Goal: Information Seeking & Learning: Understand process/instructions

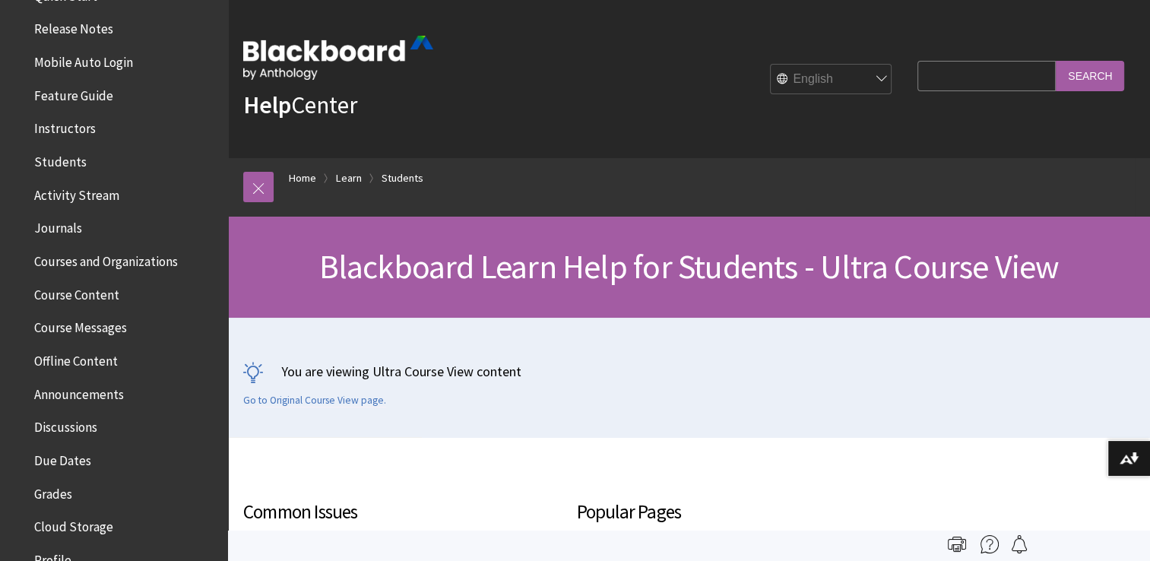
scroll to position [246, 0]
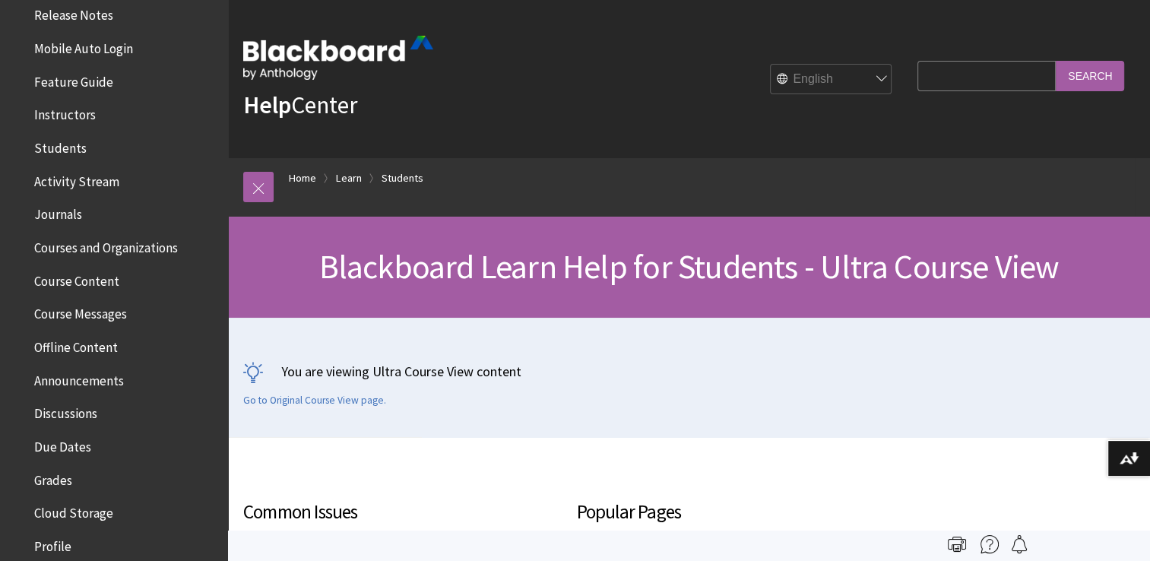
click at [101, 280] on span "Course Content" at bounding box center [76, 278] width 85 height 21
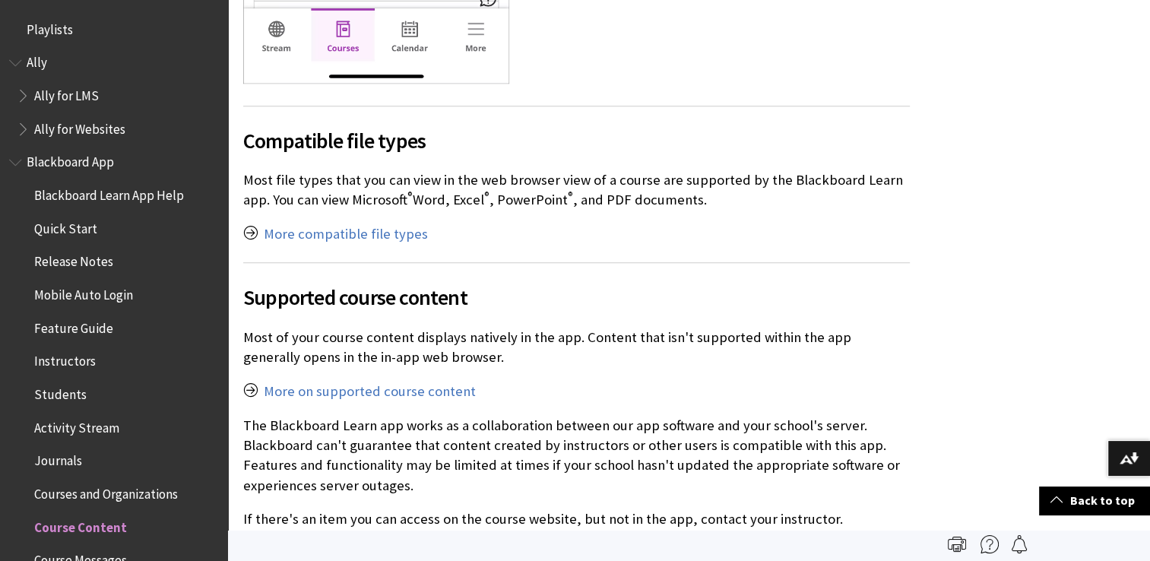
scroll to position [1060, 0]
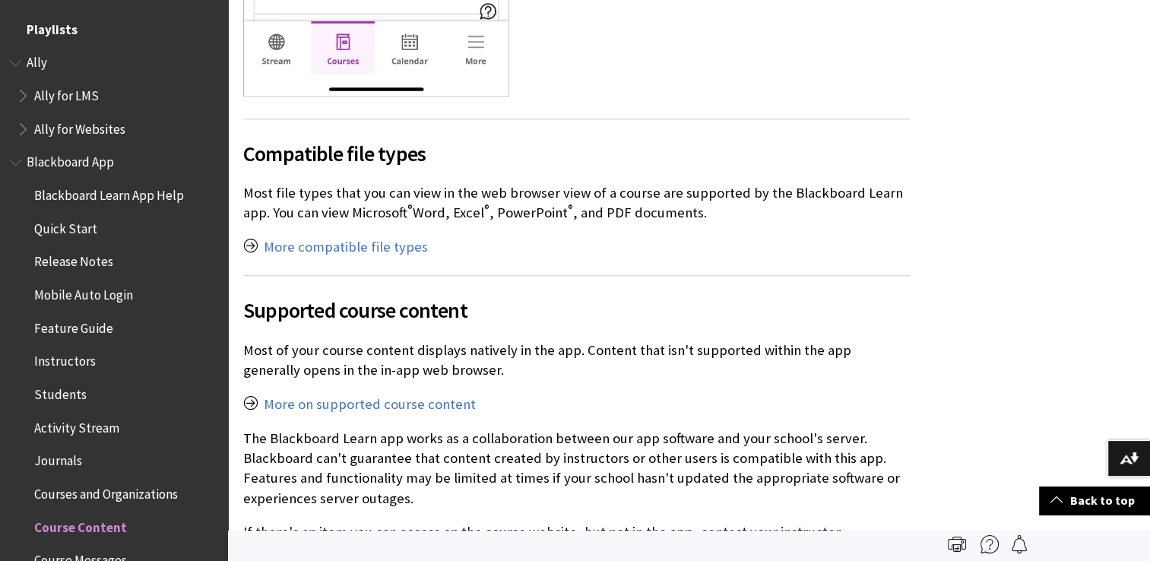
click at [74, 37] on span "Playlists" at bounding box center [114, 30] width 210 height 26
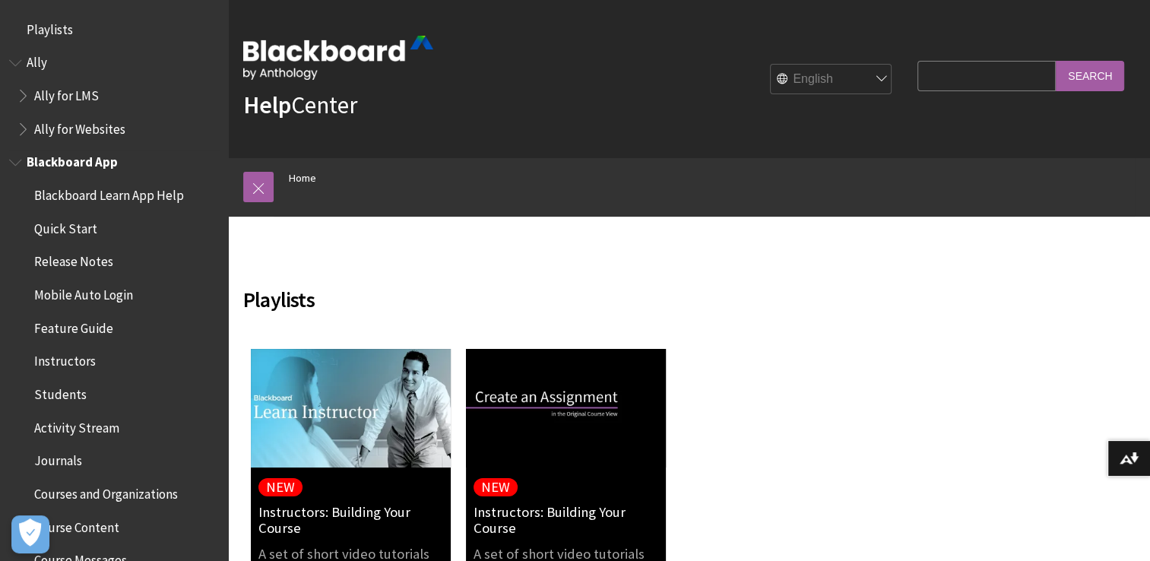
click at [87, 191] on span "Blackboard Learn App Help" at bounding box center [109, 192] width 150 height 21
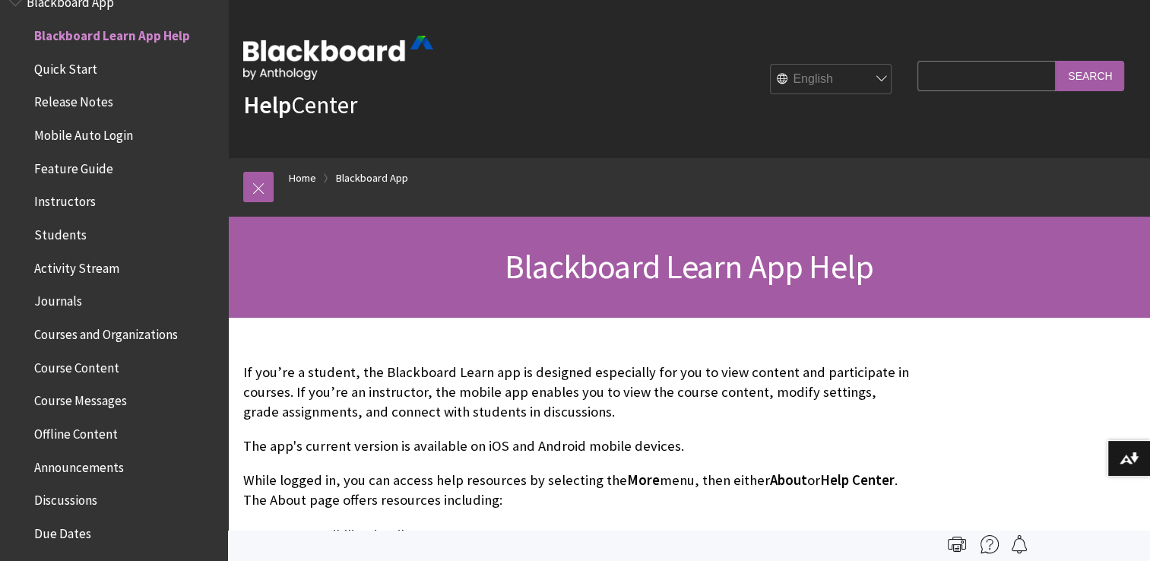
click at [1024, 84] on input "Search Query" at bounding box center [986, 76] width 138 height 30
type input "ee6601"
click at [1076, 82] on input "Search" at bounding box center [1090, 76] width 68 height 30
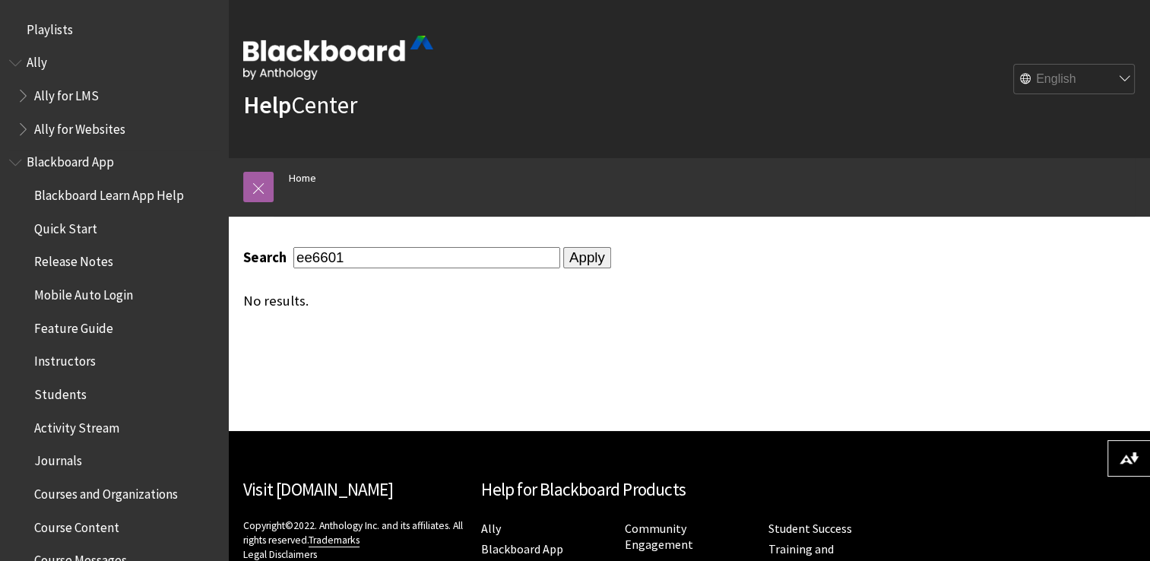
click at [78, 229] on span "Quick Start" at bounding box center [65, 226] width 63 height 21
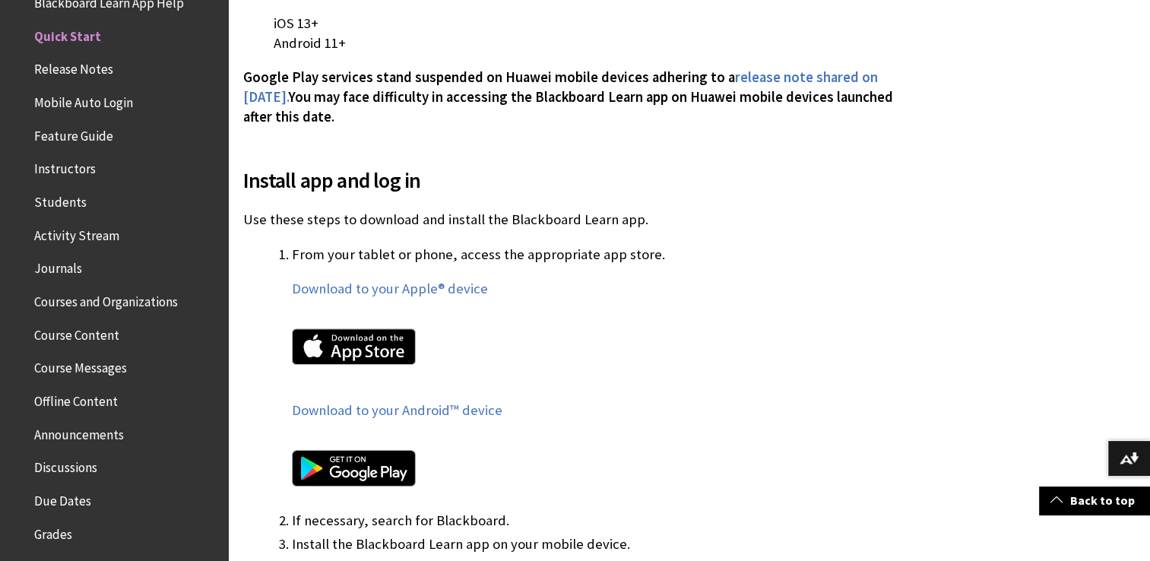
scroll to position [799, 0]
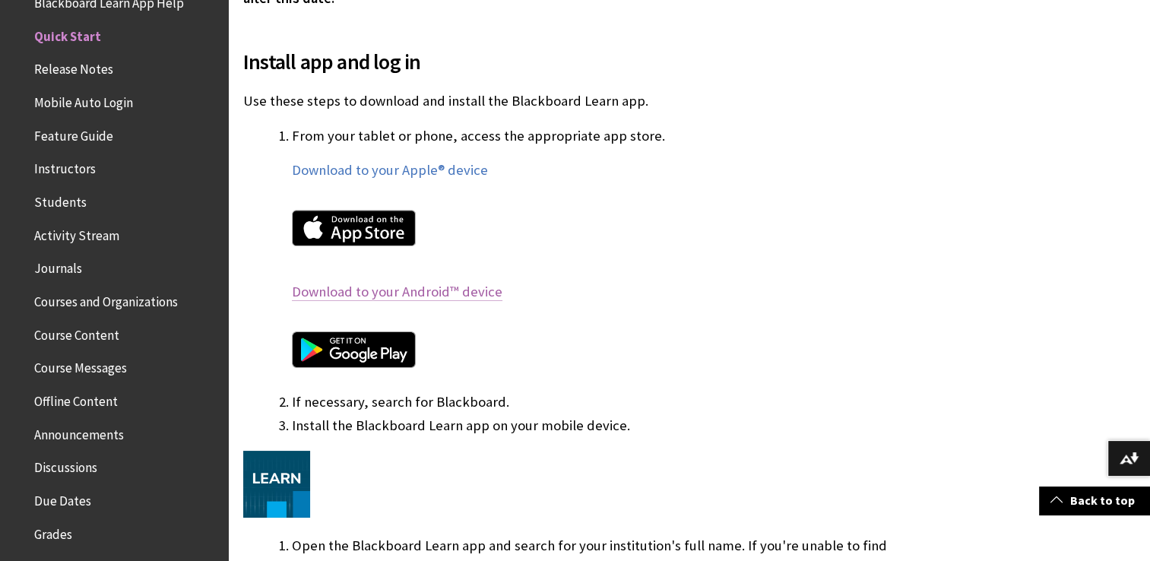
click at [374, 290] on link "Download to your Android™ device" at bounding box center [397, 292] width 210 height 18
click at [75, 299] on span "Courses and Organizations" at bounding box center [106, 299] width 144 height 21
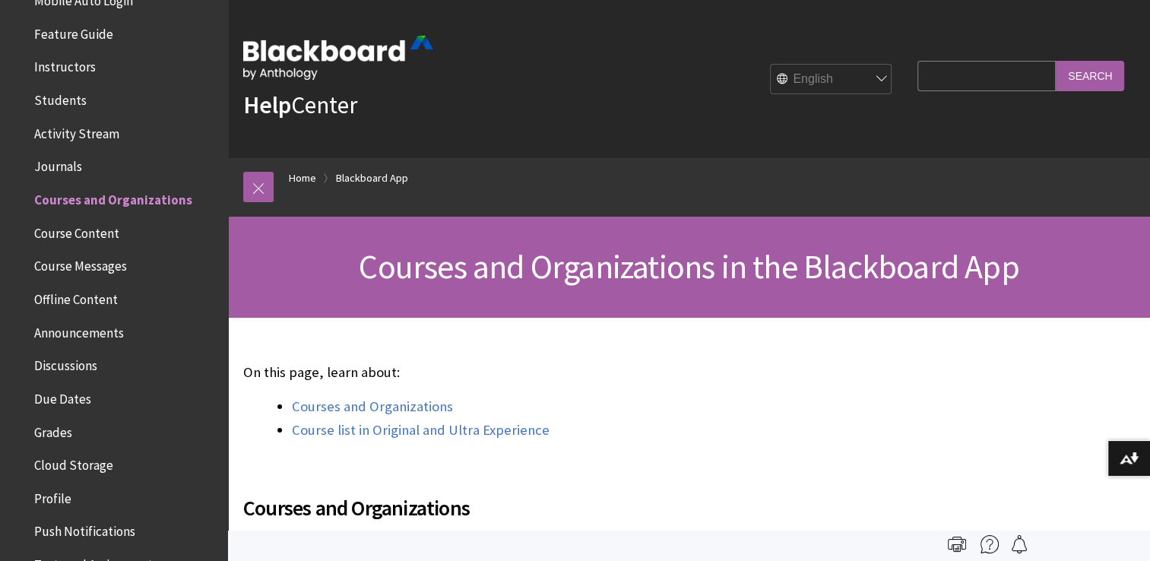
scroll to position [267, 0]
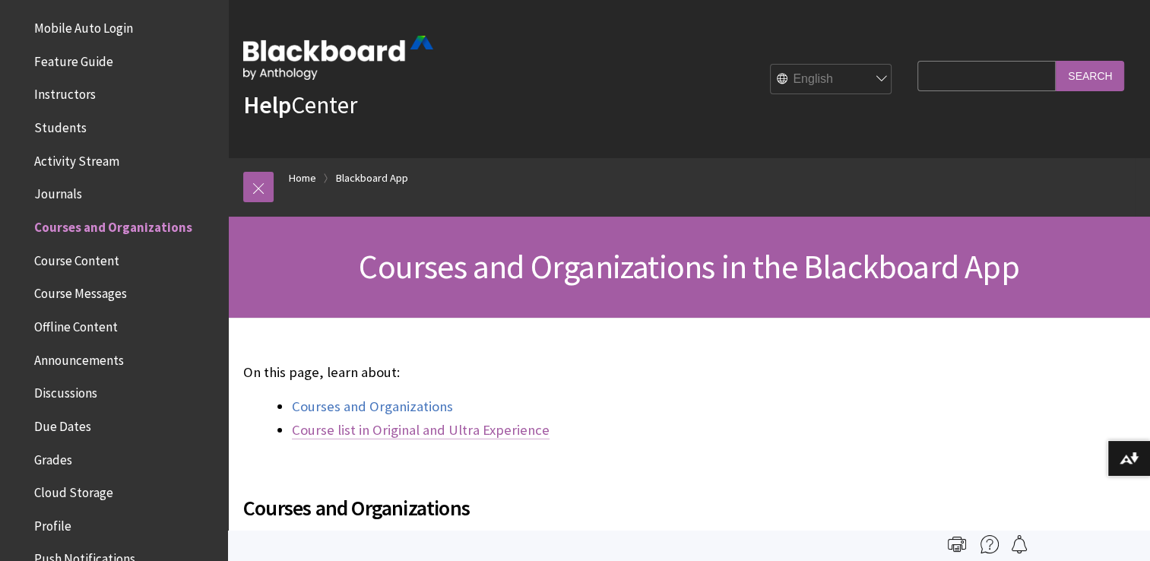
click at [383, 432] on link "Course list in Original and Ultra Experience" at bounding box center [421, 430] width 258 height 18
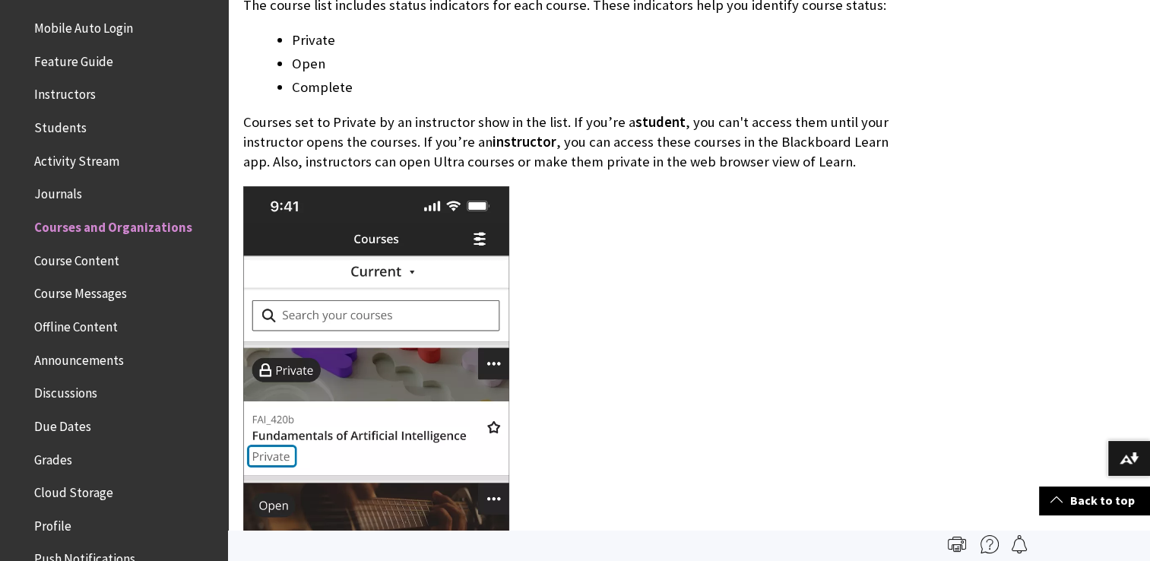
scroll to position [1514, 0]
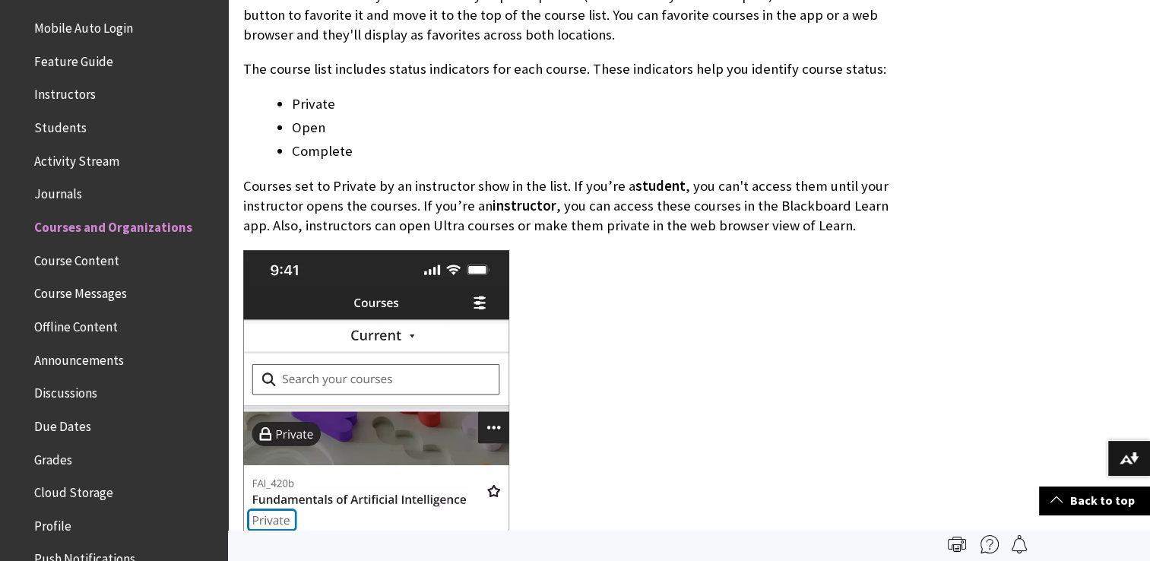
click at [58, 128] on span "Students" at bounding box center [60, 125] width 52 height 21
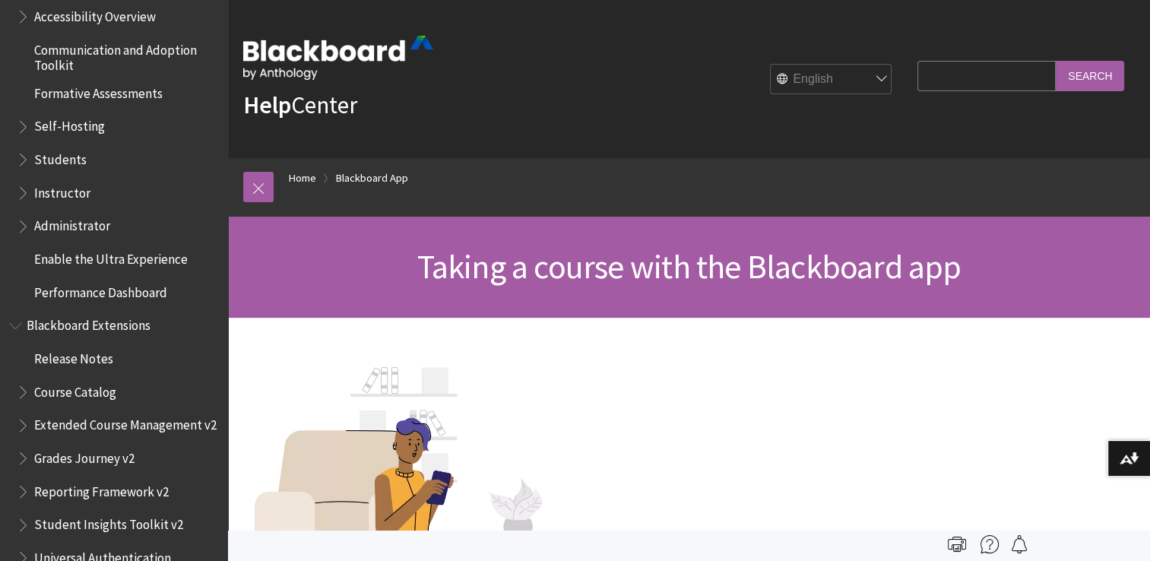
scroll to position [1552, 0]
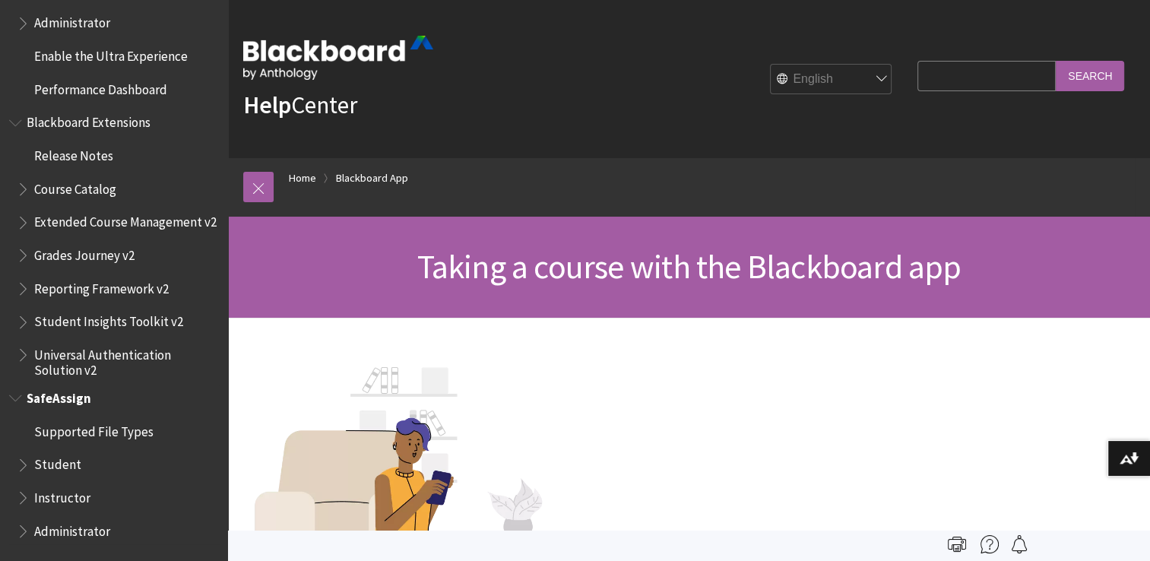
click at [22, 467] on span "Book outline for Blackboard SafeAssign" at bounding box center [25, 461] width 16 height 19
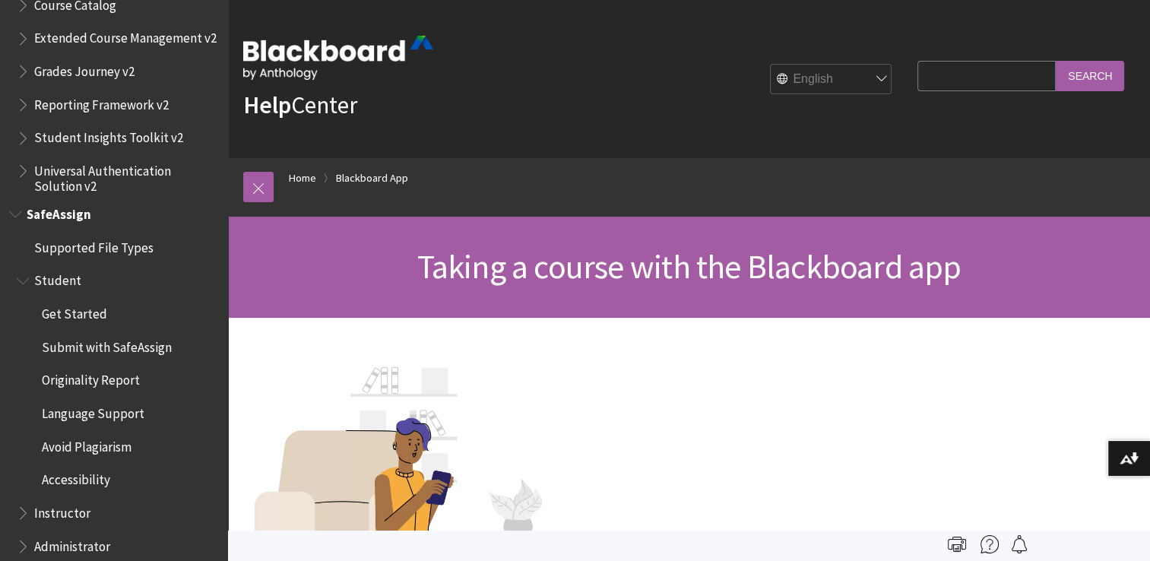
scroll to position [1729, 0]
click at [88, 319] on span "Get Started" at bounding box center [74, 309] width 65 height 21
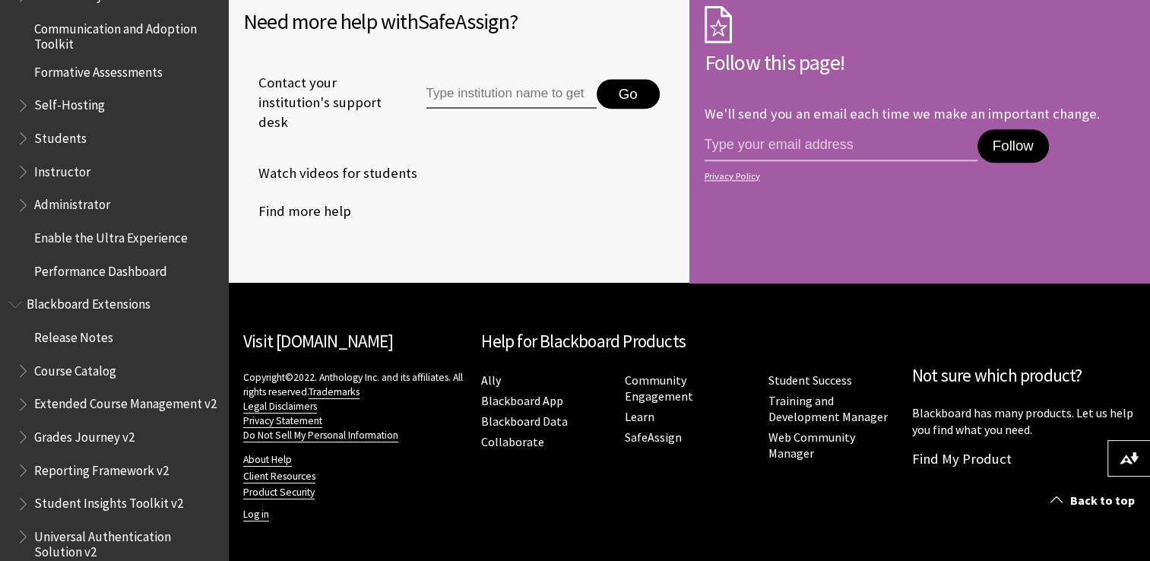
scroll to position [1318, 0]
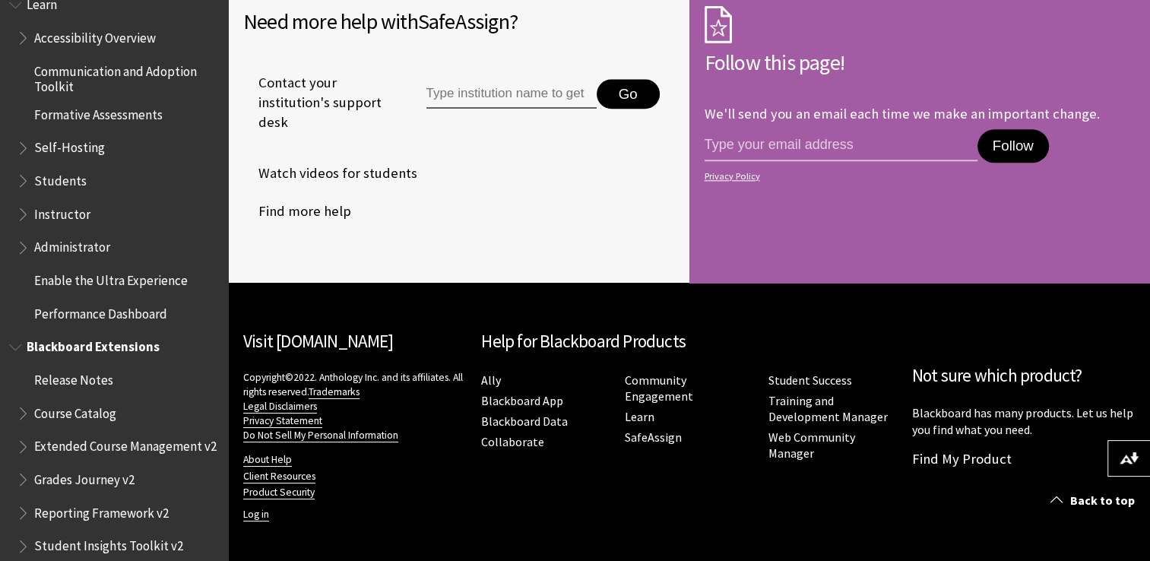
click at [81, 415] on span "Course Catalog" at bounding box center [75, 410] width 82 height 21
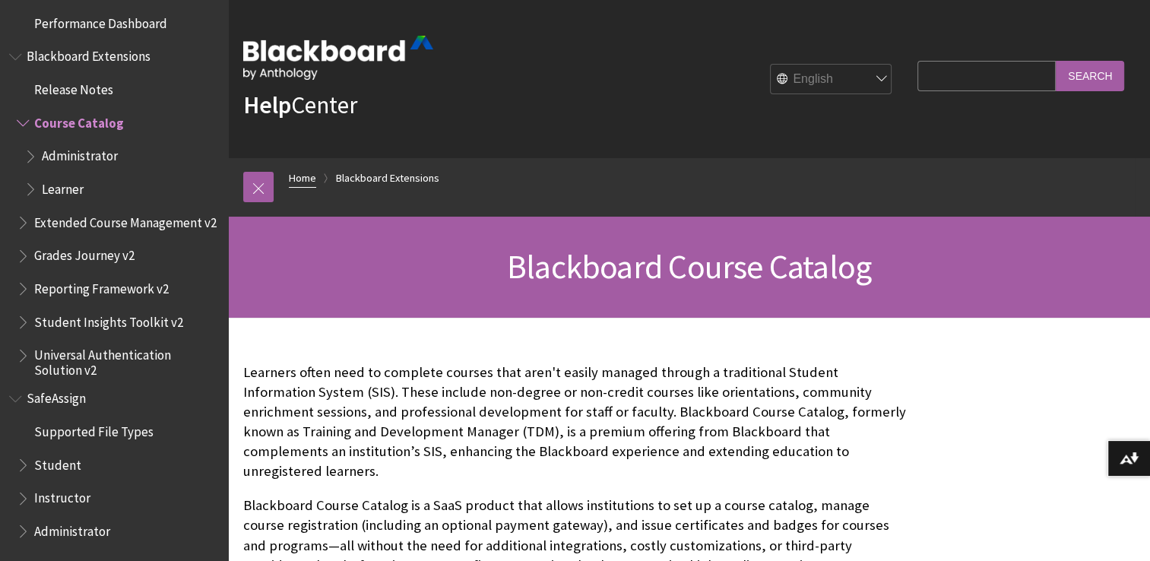
click at [308, 178] on link "Home" at bounding box center [302, 178] width 27 height 19
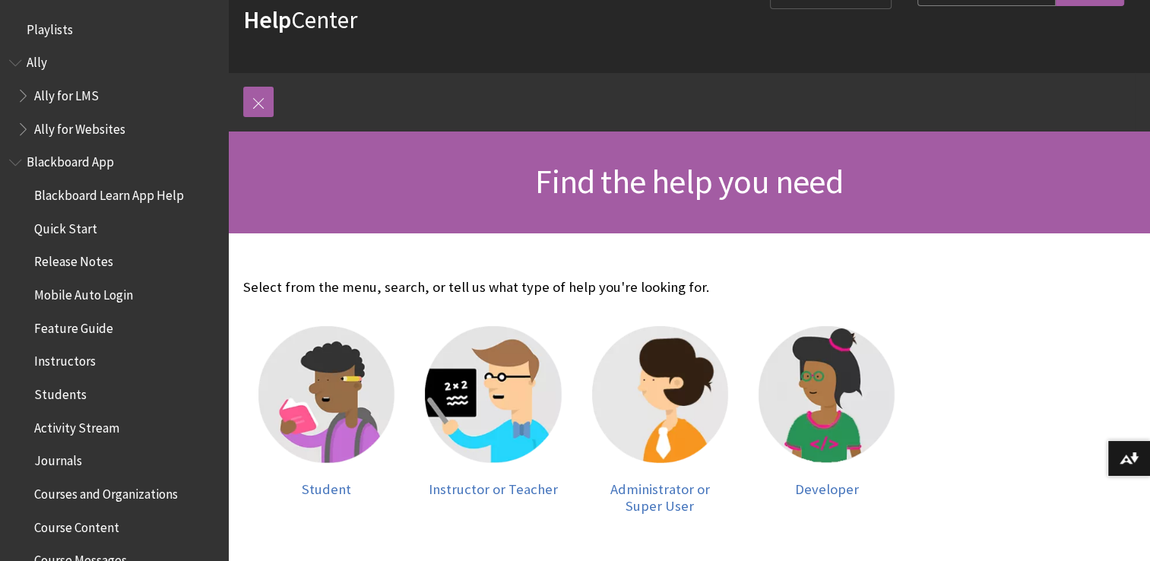
scroll to position [85, 0]
click at [337, 393] on img at bounding box center [326, 394] width 136 height 136
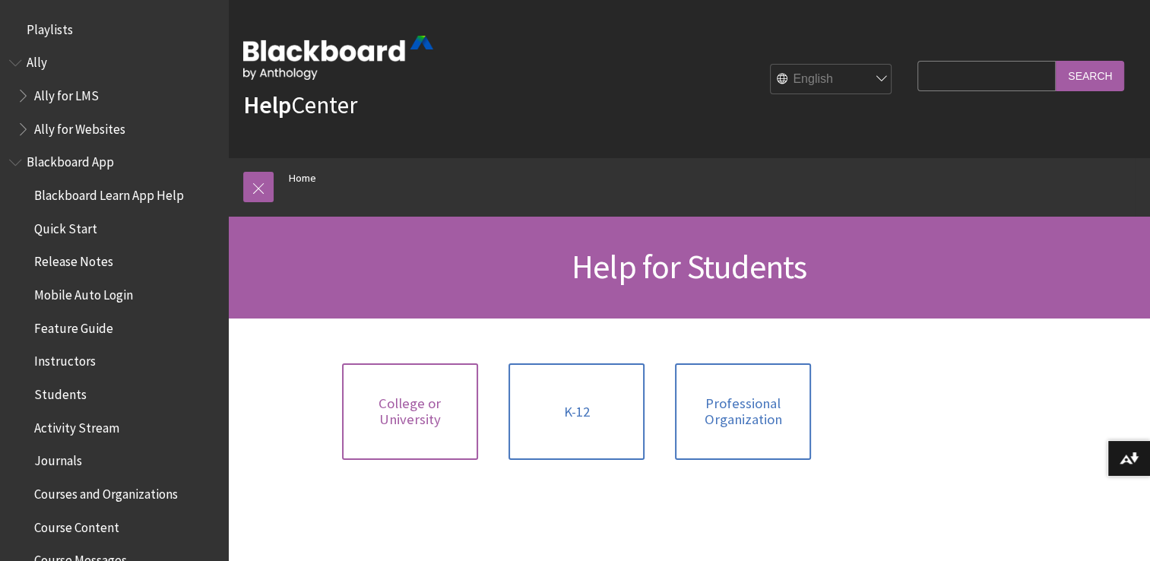
click at [403, 404] on span "College or University" at bounding box center [410, 411] width 118 height 33
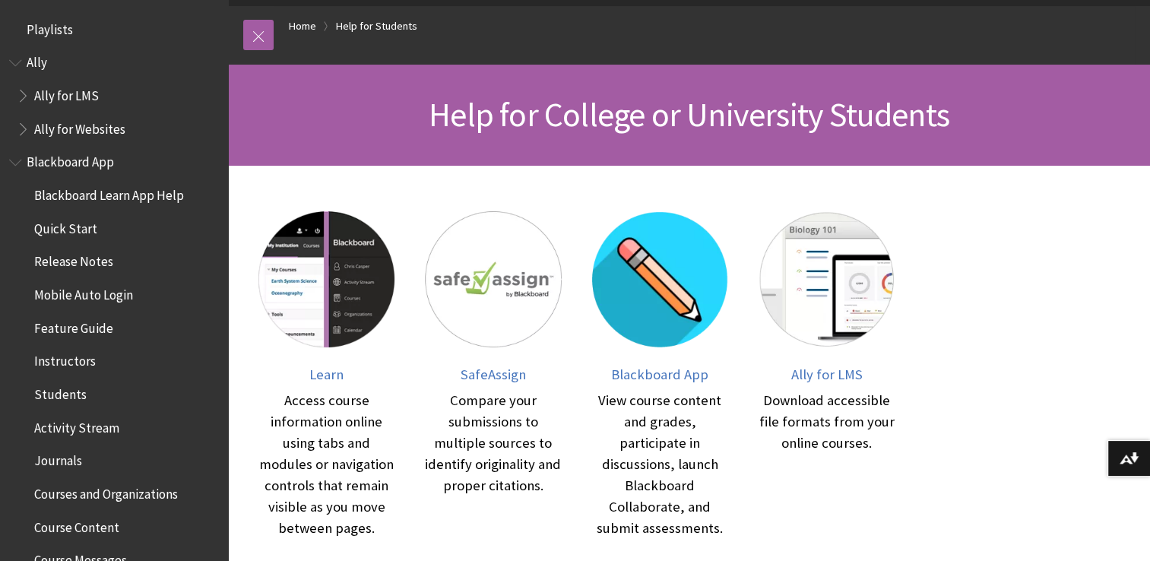
scroll to position [157, 0]
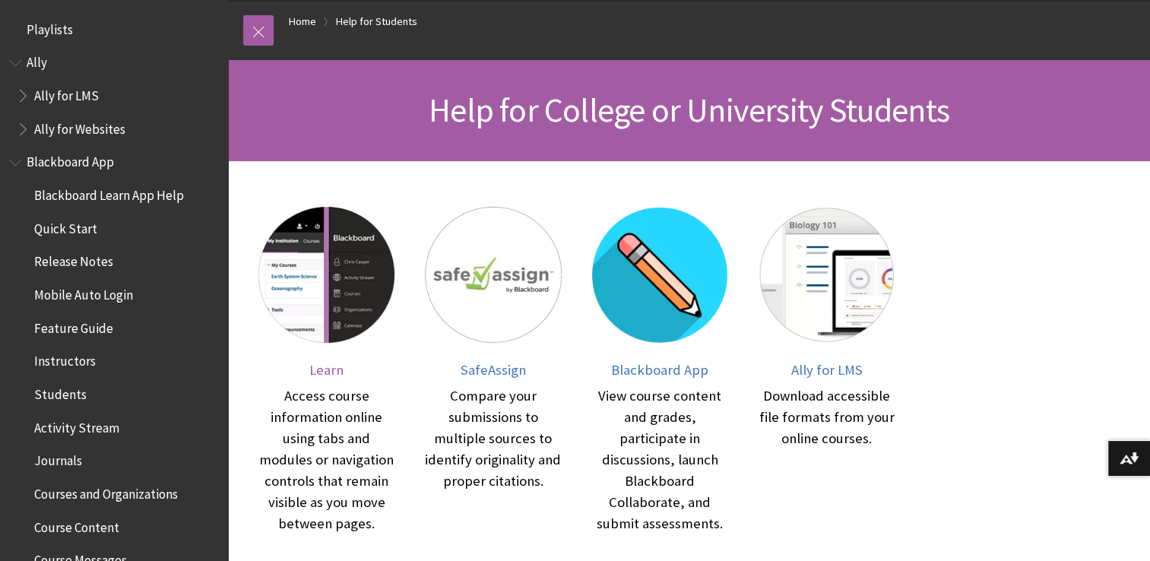
click at [340, 368] on span "Learn" at bounding box center [326, 369] width 34 height 17
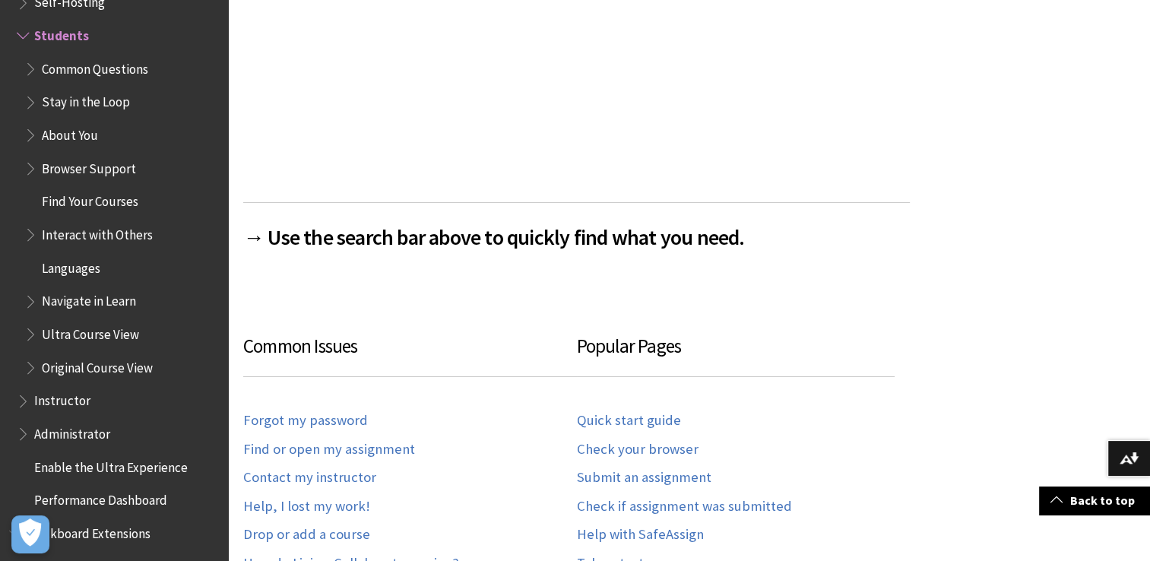
scroll to position [625, 0]
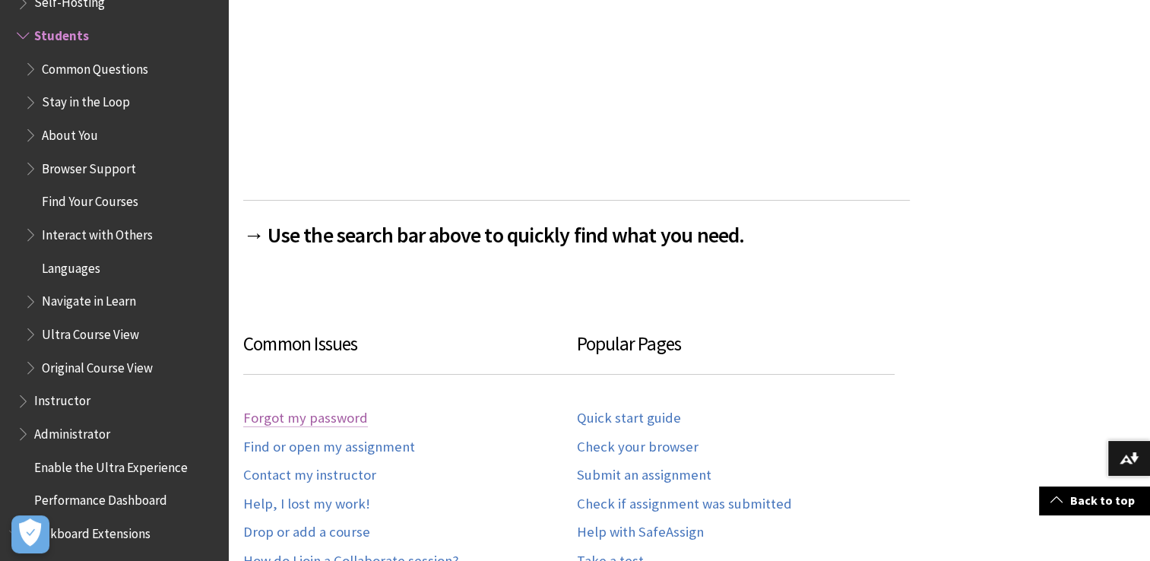
click at [342, 417] on link "Forgot my password" at bounding box center [305, 418] width 125 height 17
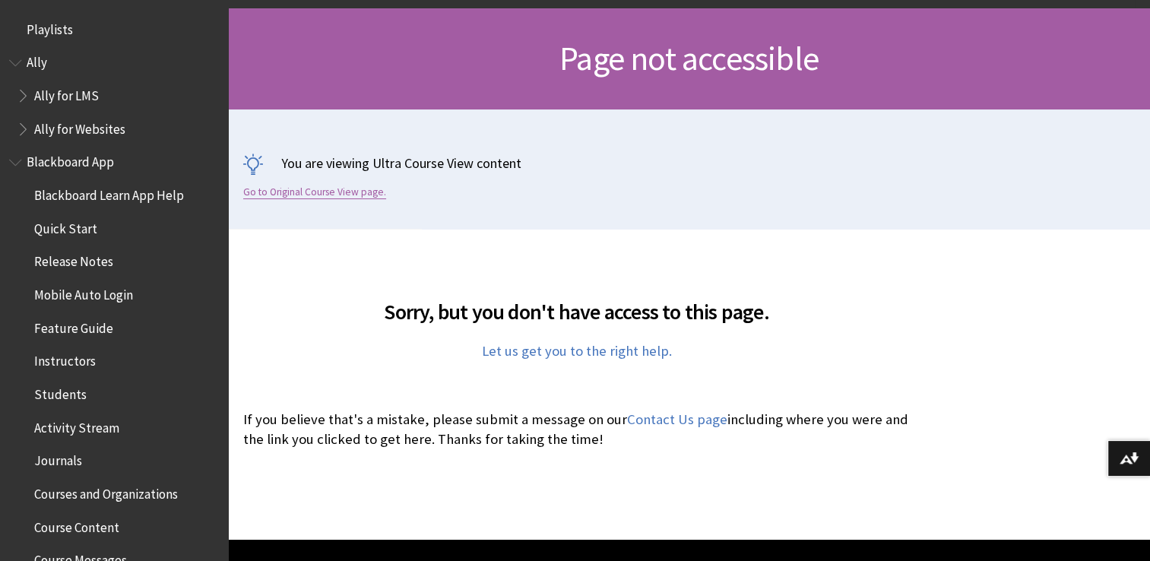
scroll to position [209, 0]
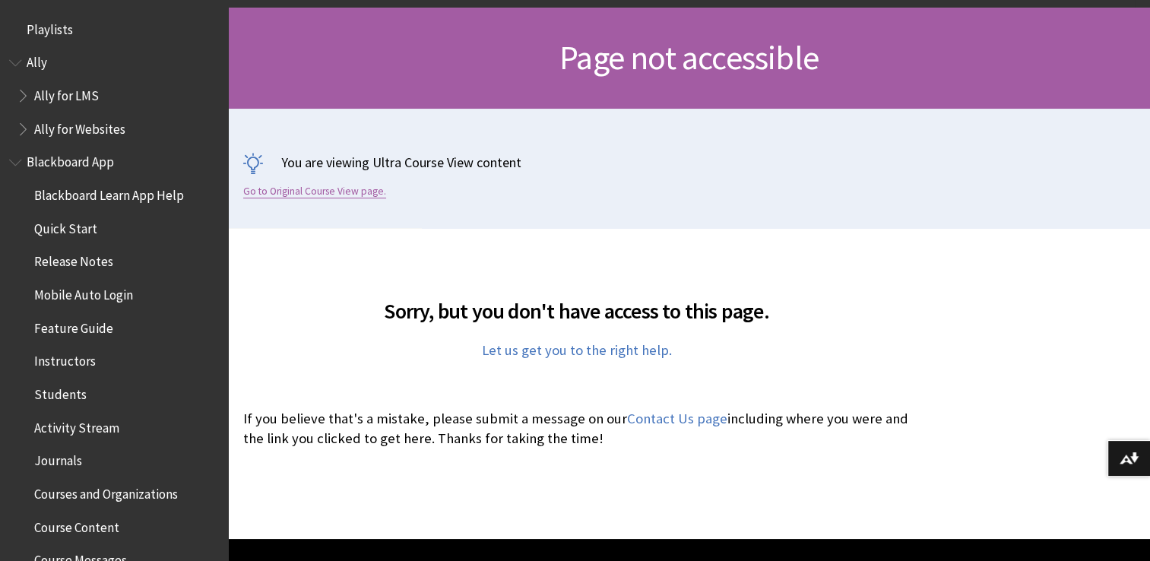
click at [377, 192] on link "Go to Original Course View page." at bounding box center [314, 192] width 143 height 14
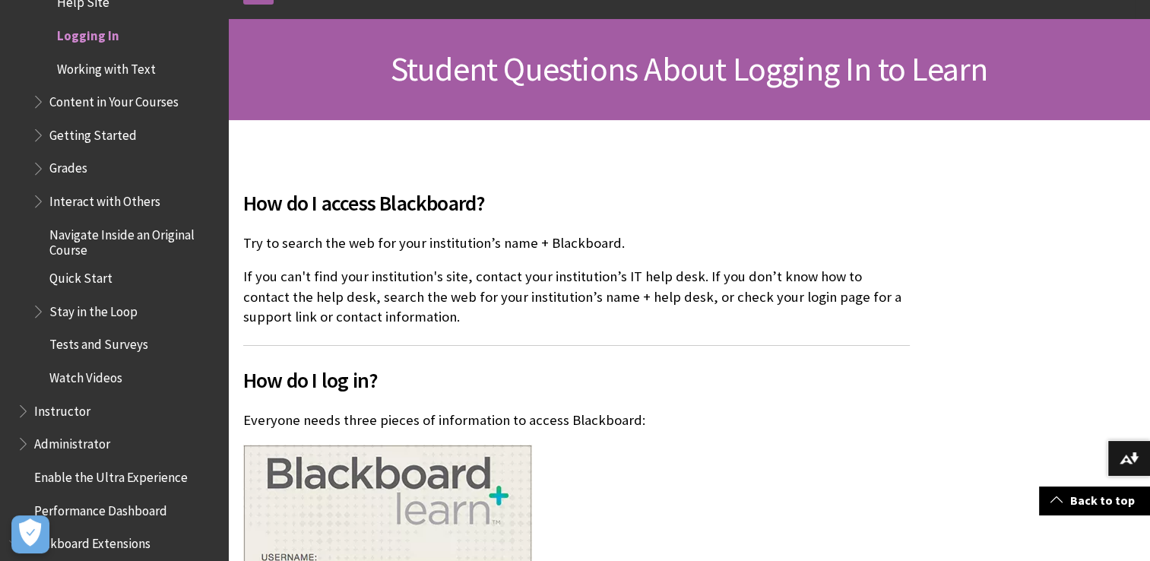
scroll to position [199, 0]
